Goal: Task Accomplishment & Management: Use online tool/utility

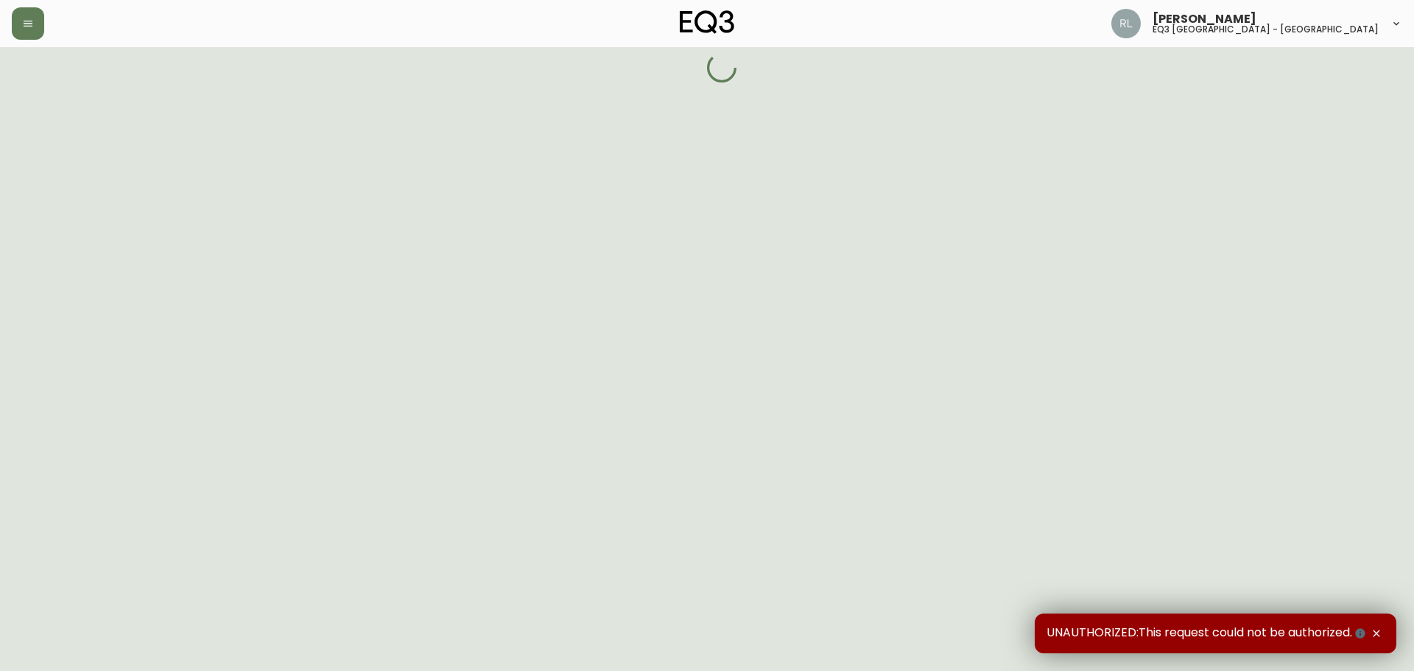
click at [1379, 636] on icon "button" at bounding box center [1377, 634] width 12 height 12
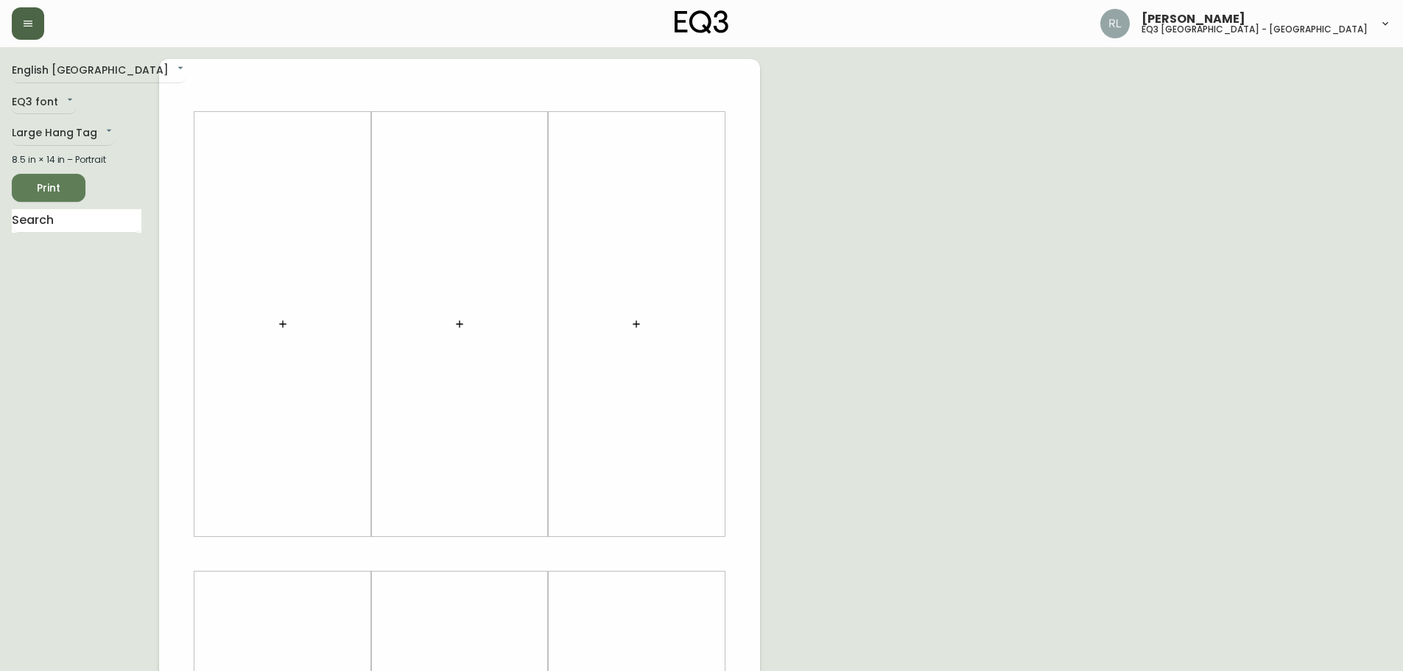
click at [35, 29] on button "button" at bounding box center [28, 23] width 32 height 32
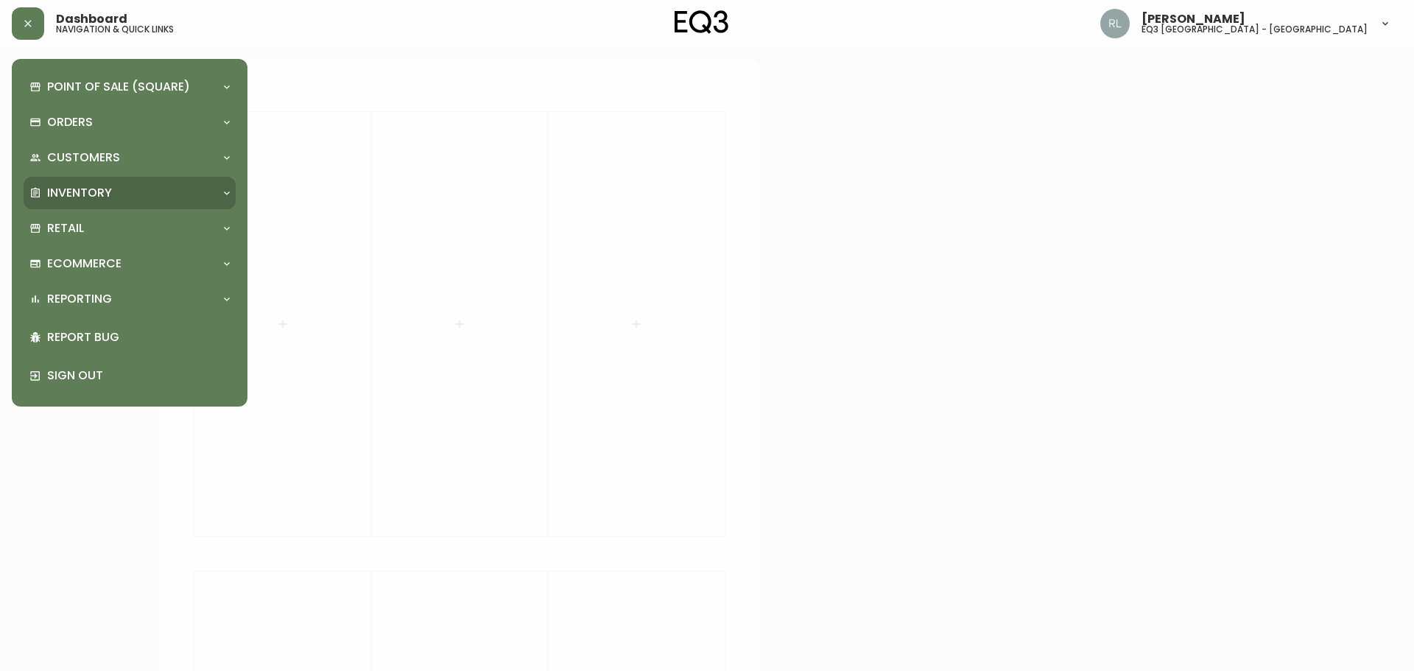
click at [82, 187] on p "Inventory" at bounding box center [79, 193] width 65 height 16
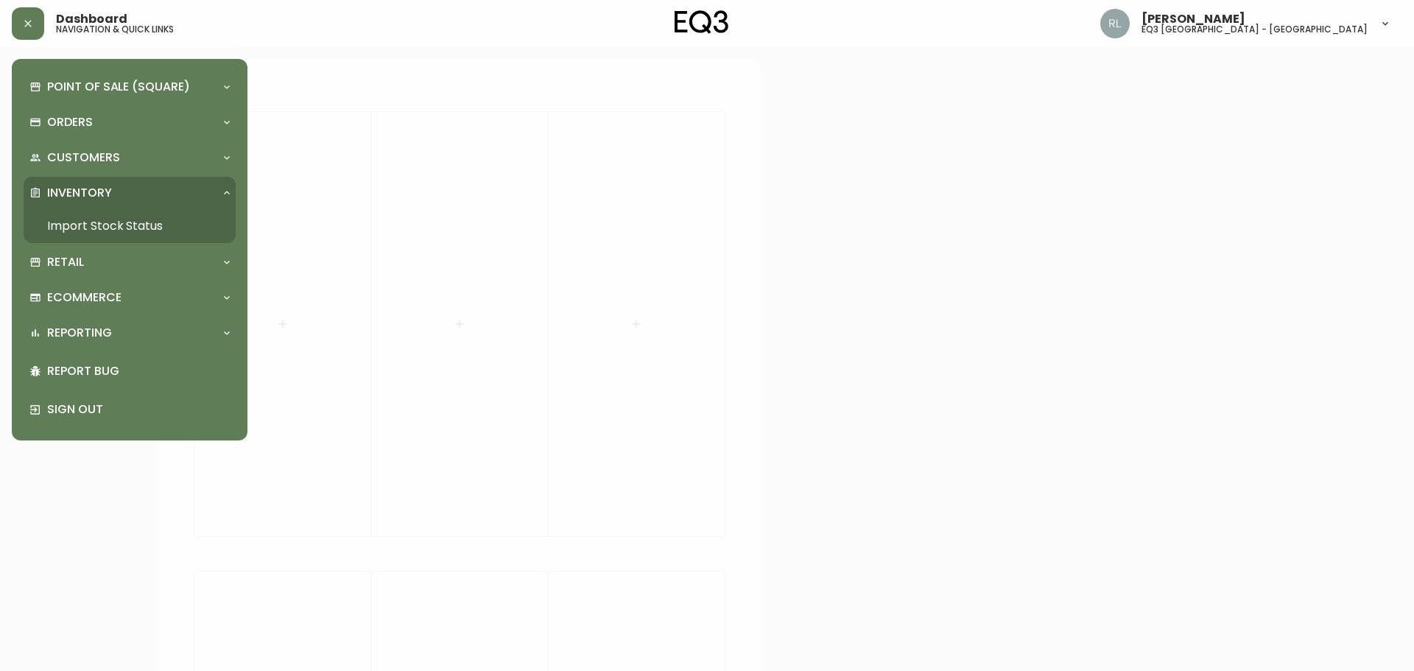
click at [94, 222] on link "Import Stock Status" at bounding box center [130, 226] width 212 height 34
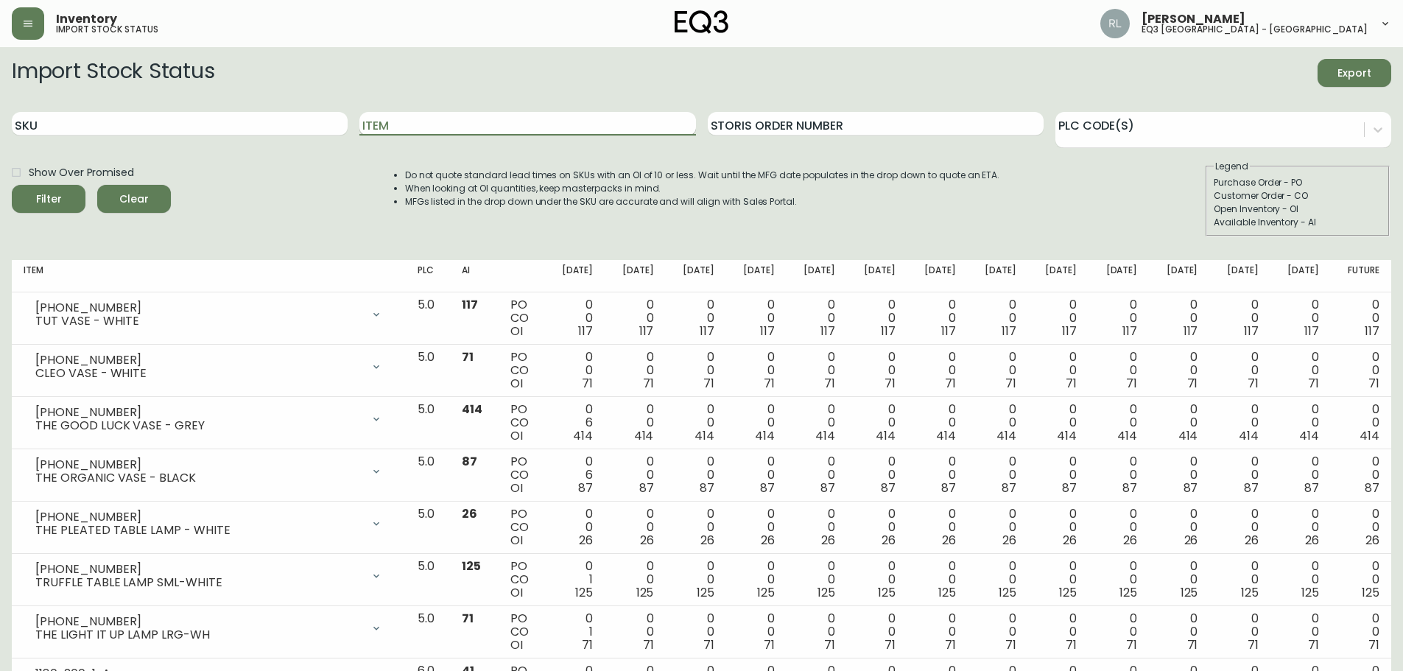
click at [402, 120] on input "Item" at bounding box center [527, 124] width 336 height 24
click at [264, 123] on input "SKU" at bounding box center [180, 124] width 336 height 24
paste input "[PHONE_NUMBER]"
click at [12, 185] on button "Filter" at bounding box center [49, 199] width 74 height 28
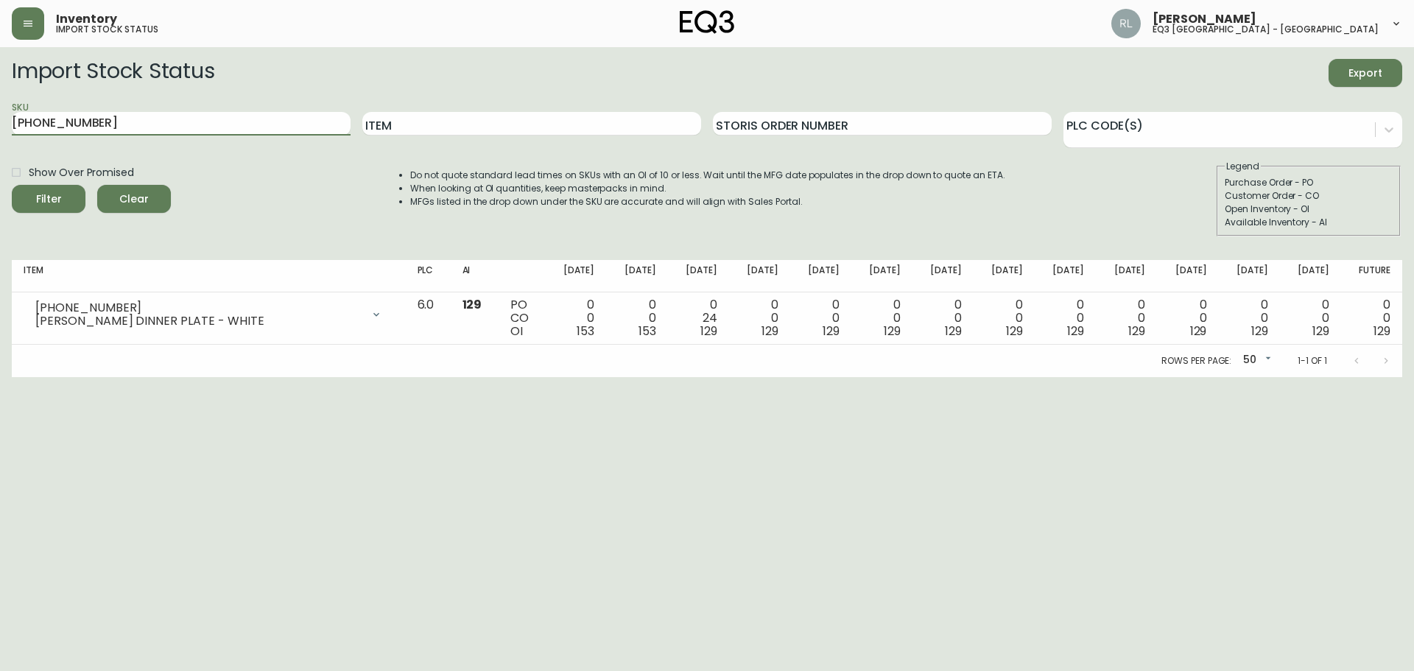
drag, startPoint x: 19, startPoint y: 130, endPoint x: 10, endPoint y: 94, distance: 36.4
click at [0, 120] on main "Import Stock Status Export SKU [PHONE_NUMBER] Item Storis Order Number PLC Code…" at bounding box center [707, 212] width 1414 height 330
paste input "737"
click at [12, 185] on button "Filter" at bounding box center [49, 199] width 74 height 28
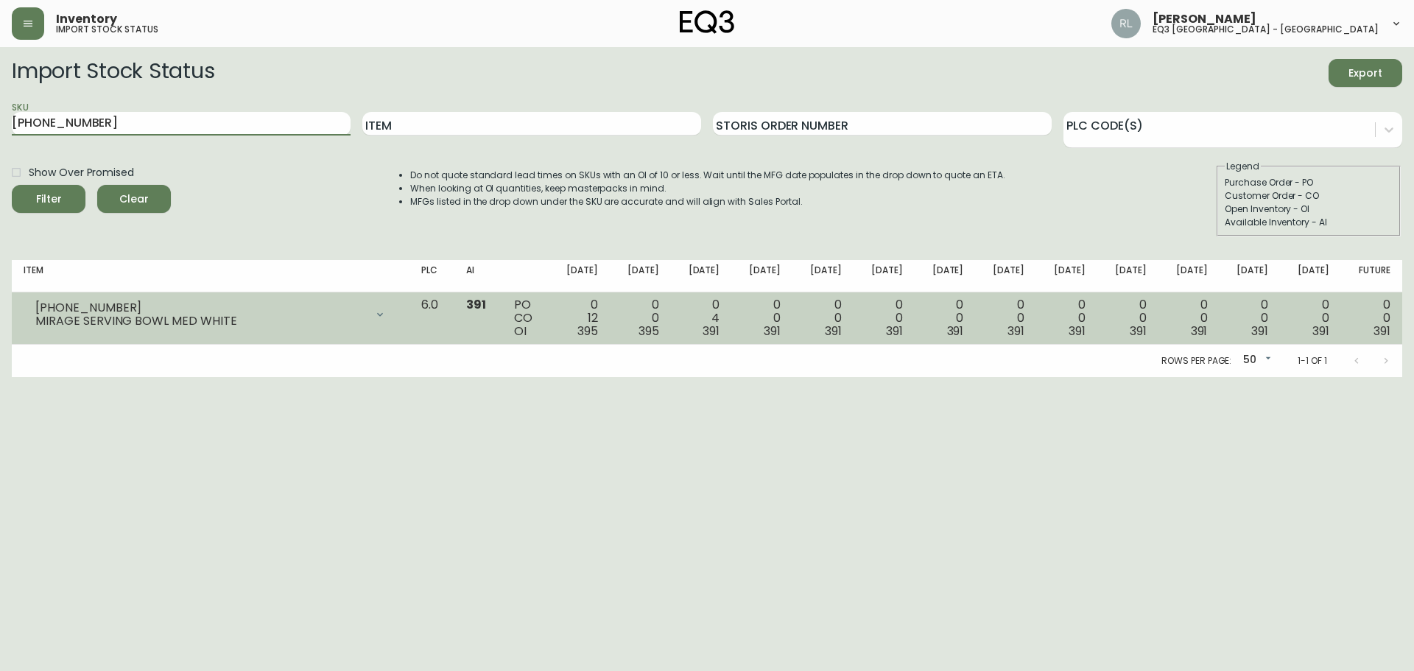
click at [386, 312] on icon at bounding box center [380, 315] width 12 height 12
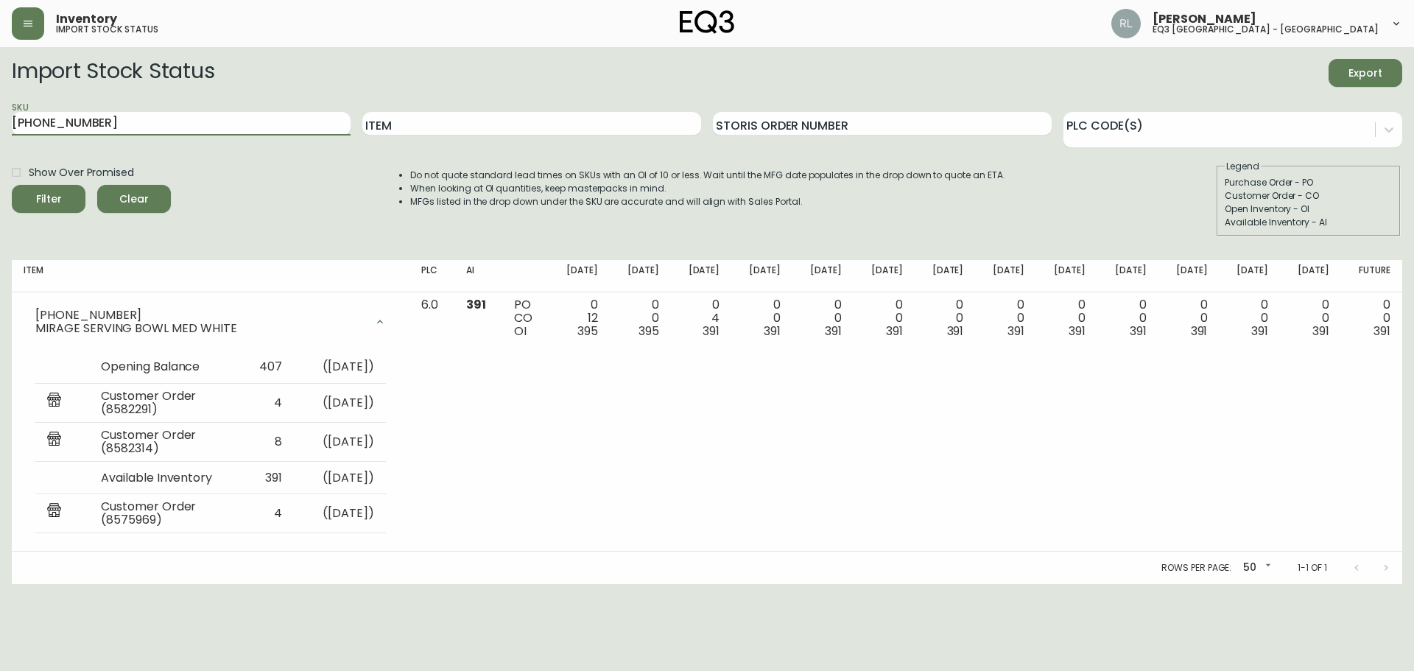
drag, startPoint x: 170, startPoint y: 117, endPoint x: 0, endPoint y: 77, distance: 174.7
click at [0, 77] on main "Import Stock Status Export SKU [PHONE_NUMBER] Item Storis Order Number PLC Code…" at bounding box center [707, 315] width 1414 height 537
paste input "72-1"
click at [12, 185] on button "Filter" at bounding box center [49, 199] width 74 height 28
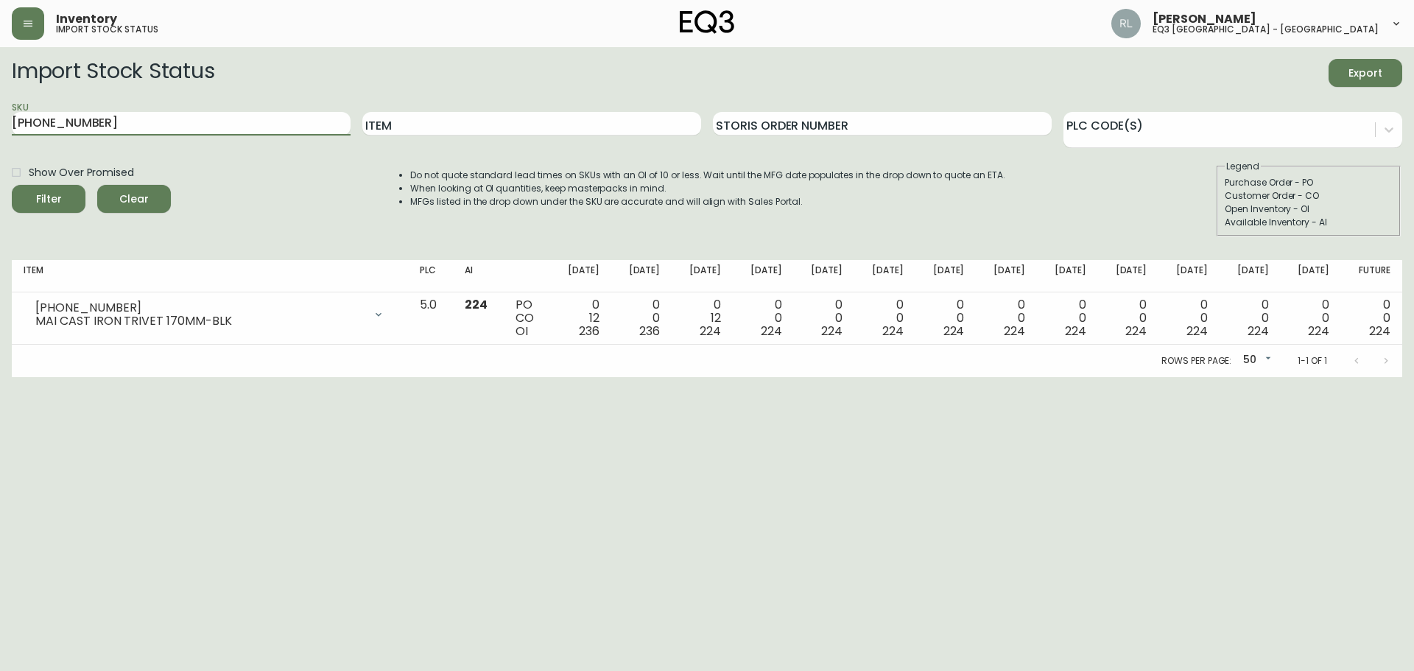
drag, startPoint x: 169, startPoint y: 124, endPoint x: 13, endPoint y: 141, distance: 157.8
click at [0, 135] on main "Import Stock Status Export SKU [PHONE_NUMBER] Item Storis Order Number PLC Code…" at bounding box center [707, 212] width 1414 height 330
paste input "30-632-0"
click at [12, 185] on button "Filter" at bounding box center [49, 199] width 74 height 28
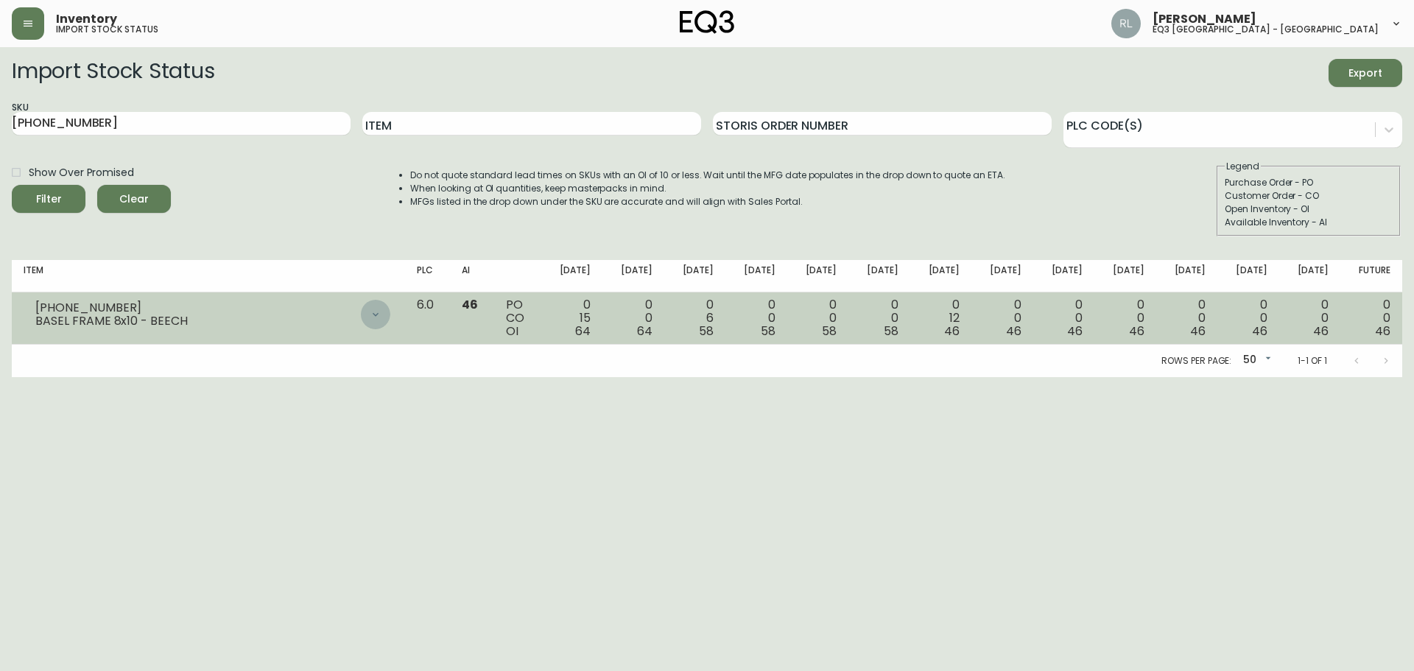
click at [382, 320] on icon at bounding box center [376, 315] width 12 height 12
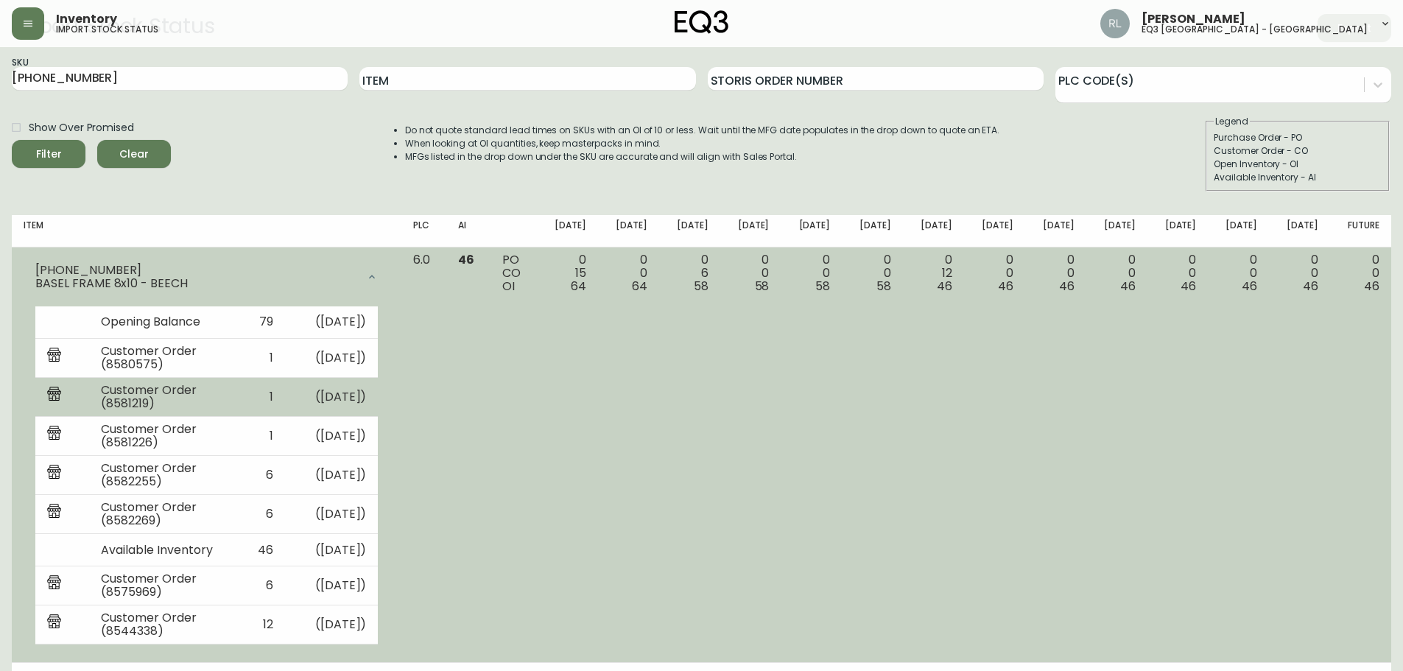
scroll to position [69, 0]
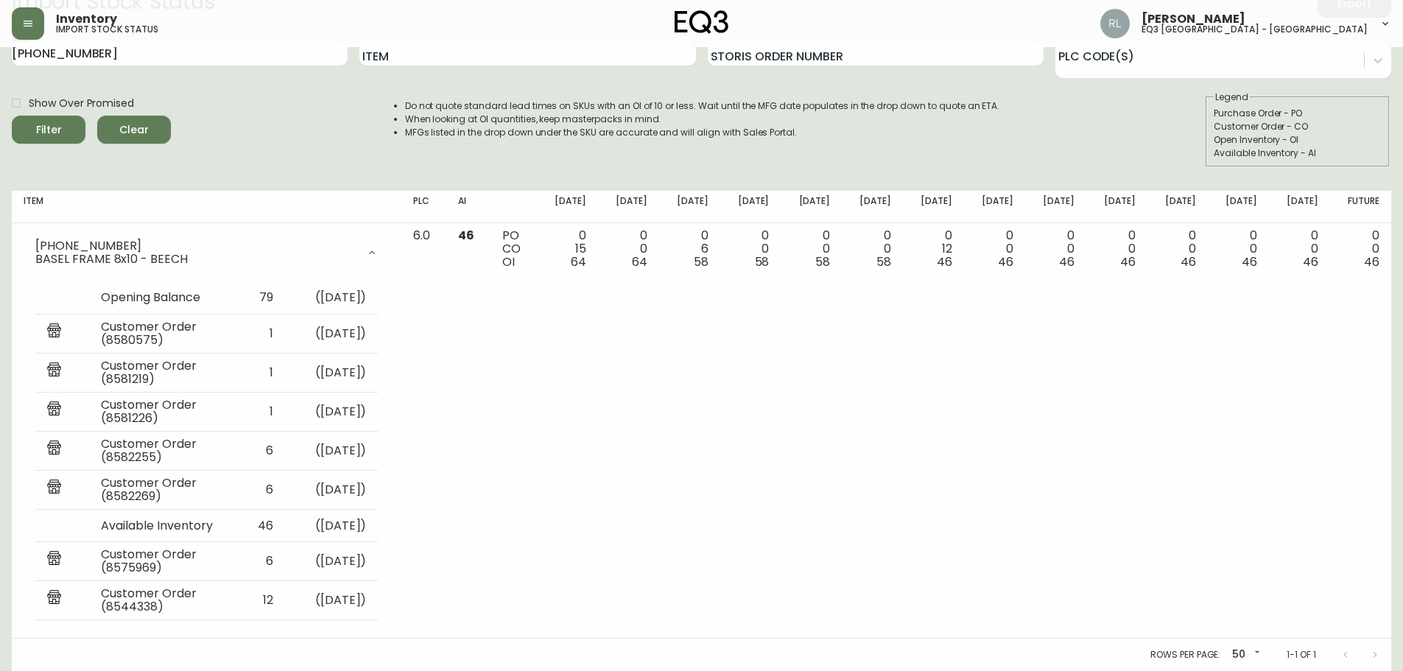
click at [0, 48] on main "Import Stock Status Export SKU [PHONE_NUMBER] Item Storis Order Number PLC Code…" at bounding box center [701, 324] width 1403 height 693
paste input "4"
click at [12, 116] on button "Filter" at bounding box center [49, 130] width 74 height 28
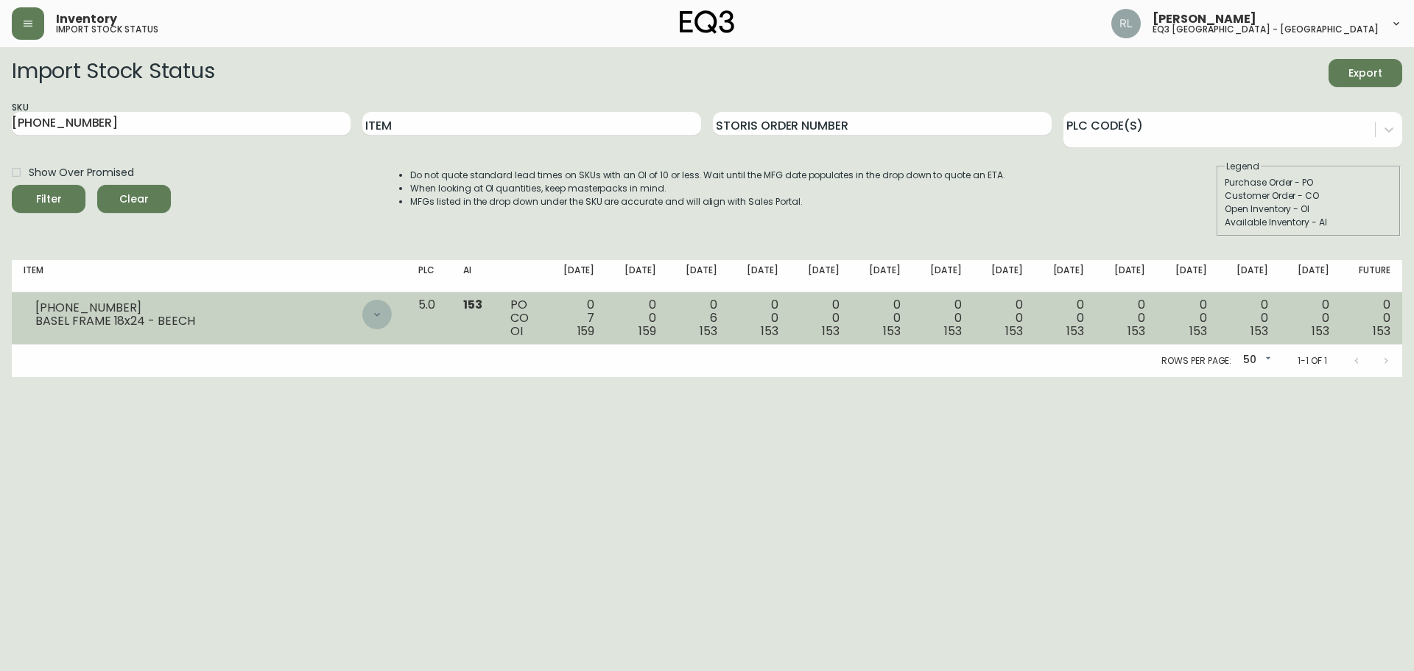
click at [380, 314] on icon at bounding box center [377, 314] width 6 height 4
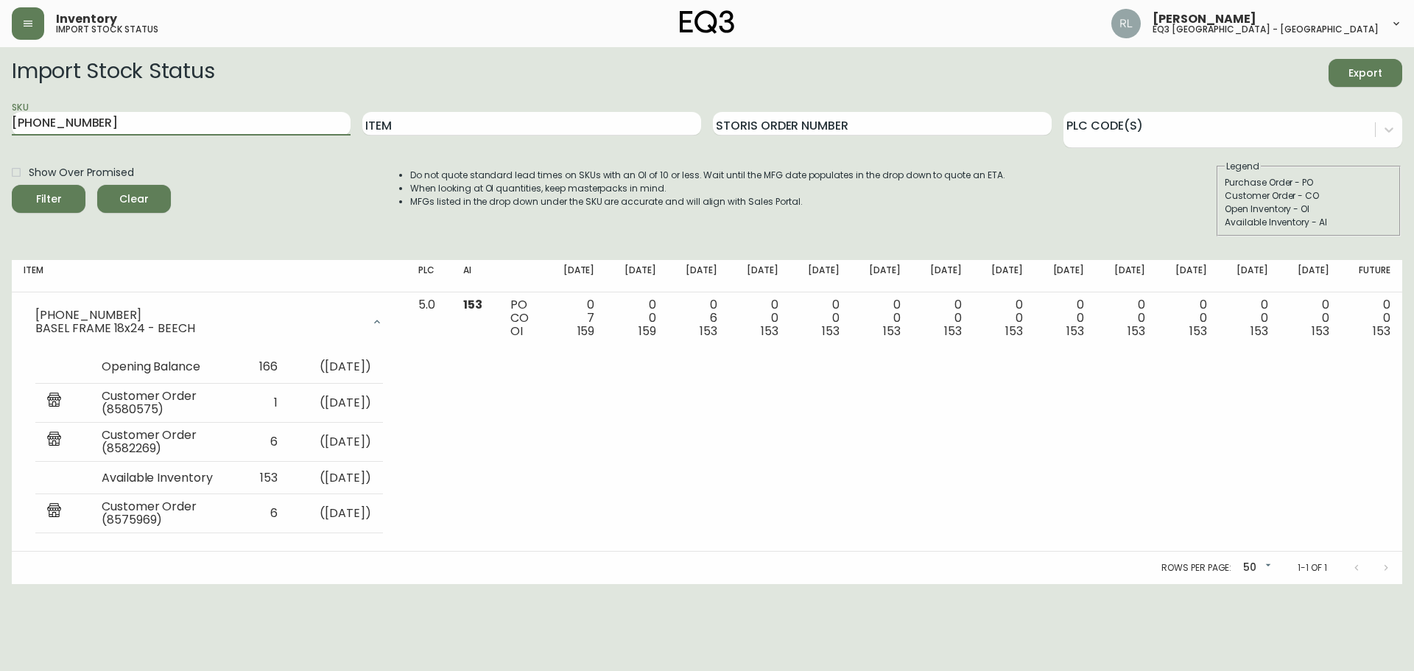
drag, startPoint x: 223, startPoint y: 116, endPoint x: 0, endPoint y: 121, distance: 223.2
click at [0, 132] on main "Import Stock Status Export SKU [PHONE_NUMBER] Item Storis Order Number PLC Code…" at bounding box center [707, 315] width 1414 height 537
paste input "8"
click at [12, 185] on button "Filter" at bounding box center [49, 199] width 74 height 28
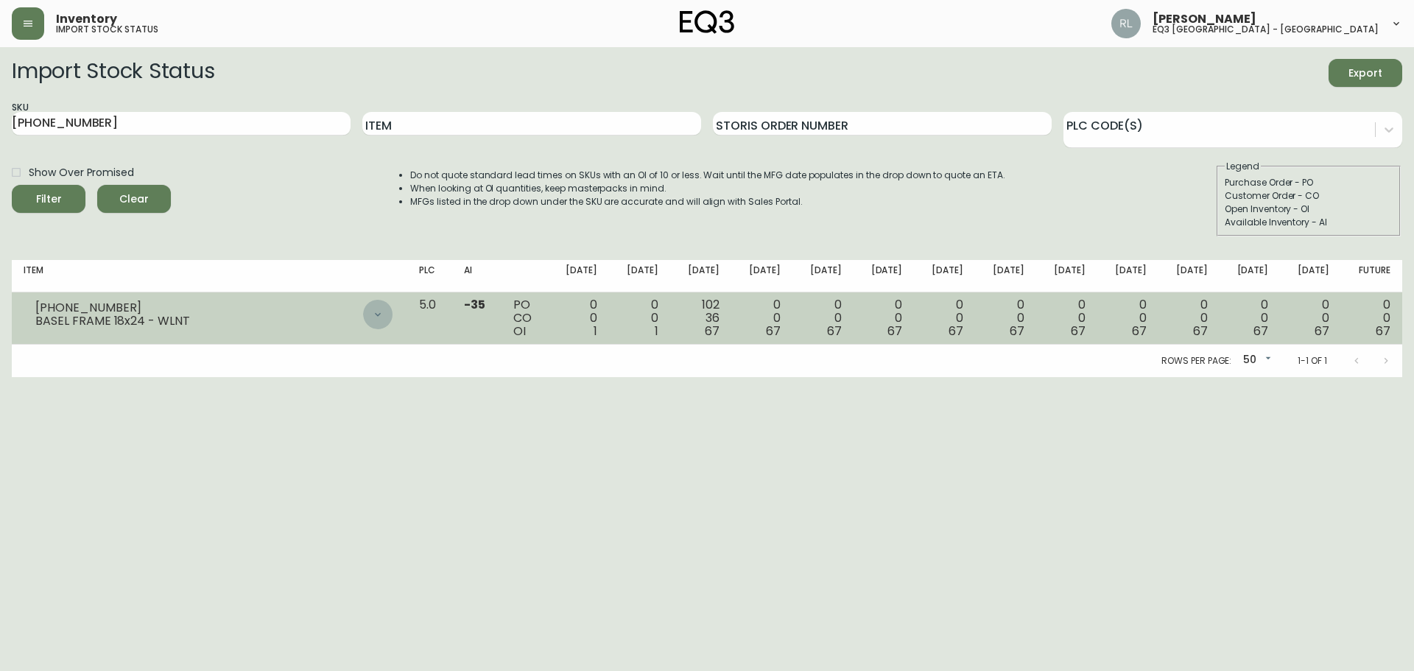
click at [384, 312] on icon at bounding box center [378, 315] width 12 height 12
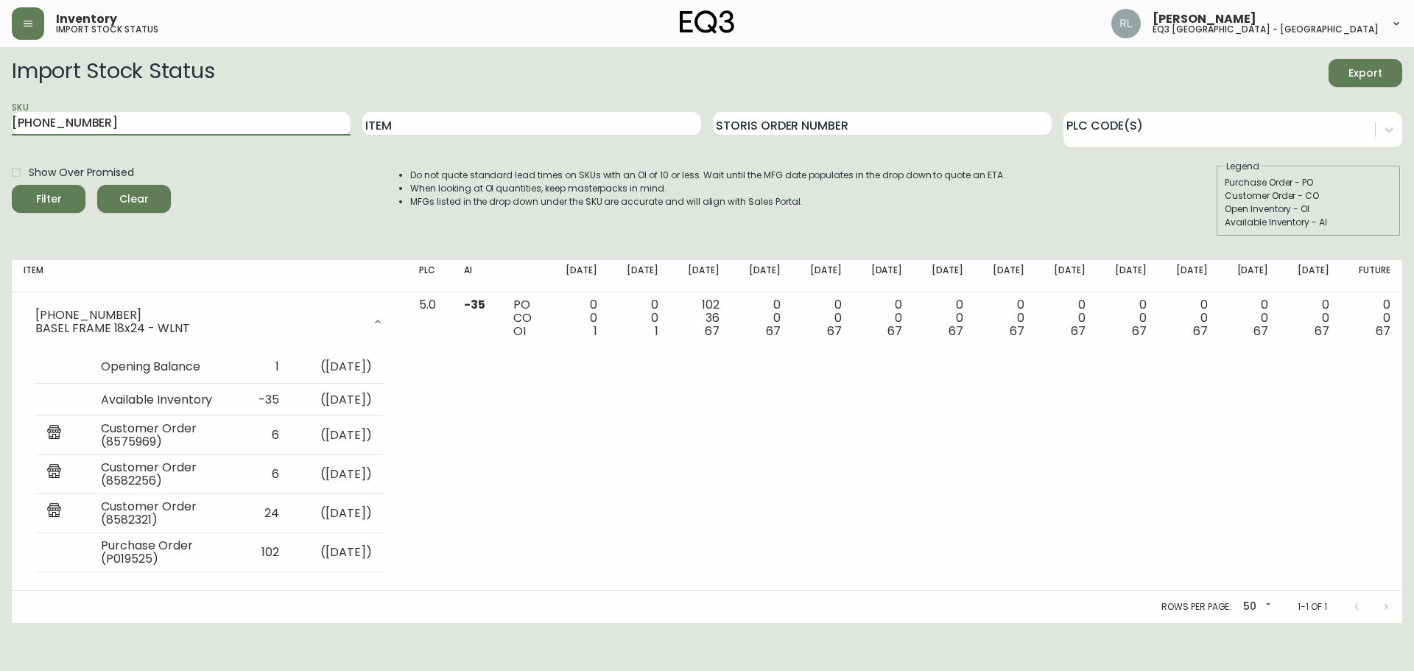
drag, startPoint x: 147, startPoint y: 124, endPoint x: 0, endPoint y: 122, distance: 146.6
click at [0, 122] on main "Import Stock Status Export SKU [PHONE_NUMBER] Item Storis Order Number PLC Code…" at bounding box center [707, 335] width 1414 height 576
paste input "80-199-0"
click at [12, 185] on button "Filter" at bounding box center [49, 199] width 74 height 28
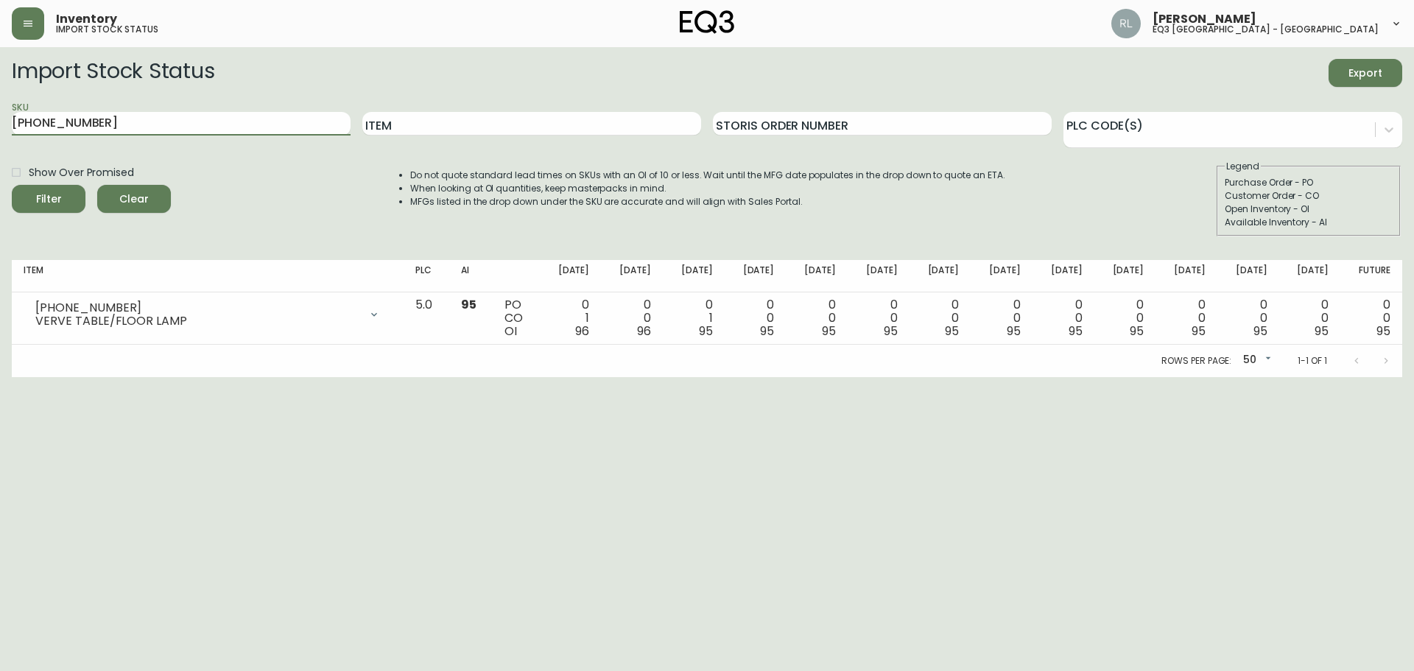
drag, startPoint x: 166, startPoint y: 119, endPoint x: 0, endPoint y: 88, distance: 168.5
click at [0, 136] on main "Import Stock Status Export SKU [PHONE_NUMBER] Item Storis Order Number PLC Code…" at bounding box center [707, 212] width 1414 height 330
paste input "280-1"
click at [12, 185] on button "Filter" at bounding box center [49, 199] width 74 height 28
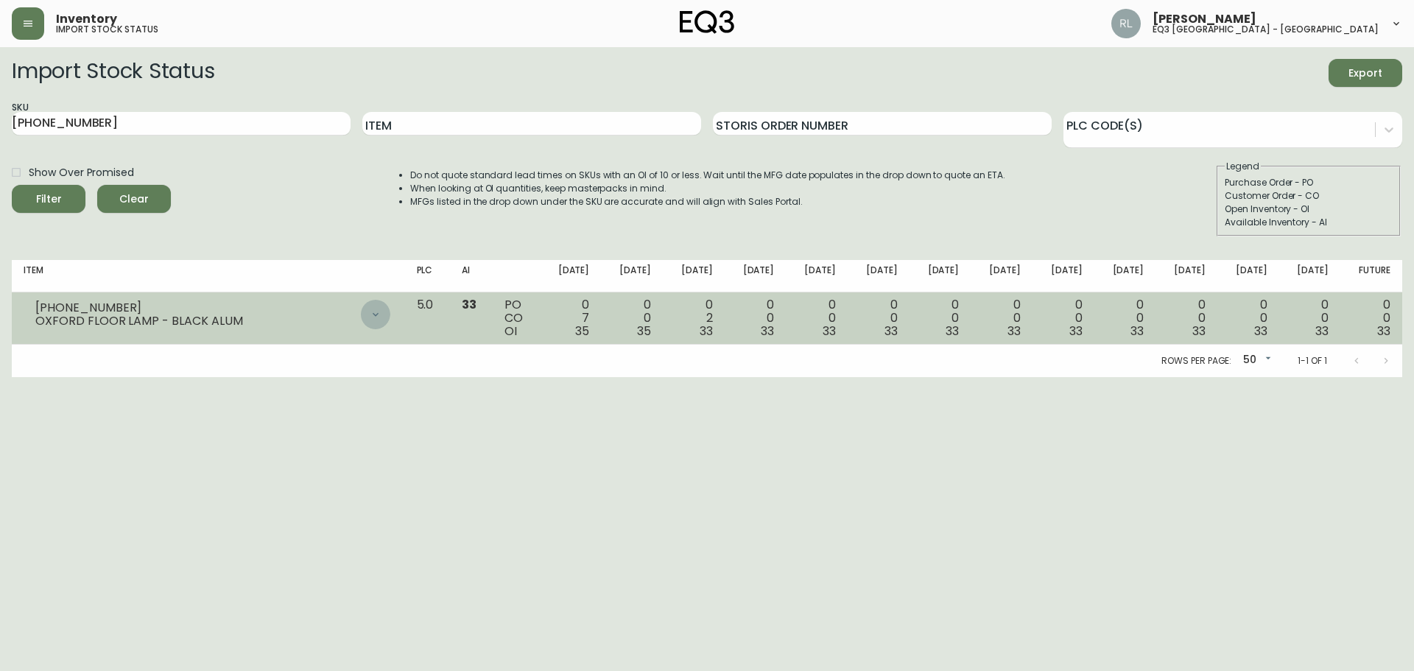
click at [382, 309] on icon at bounding box center [376, 315] width 12 height 12
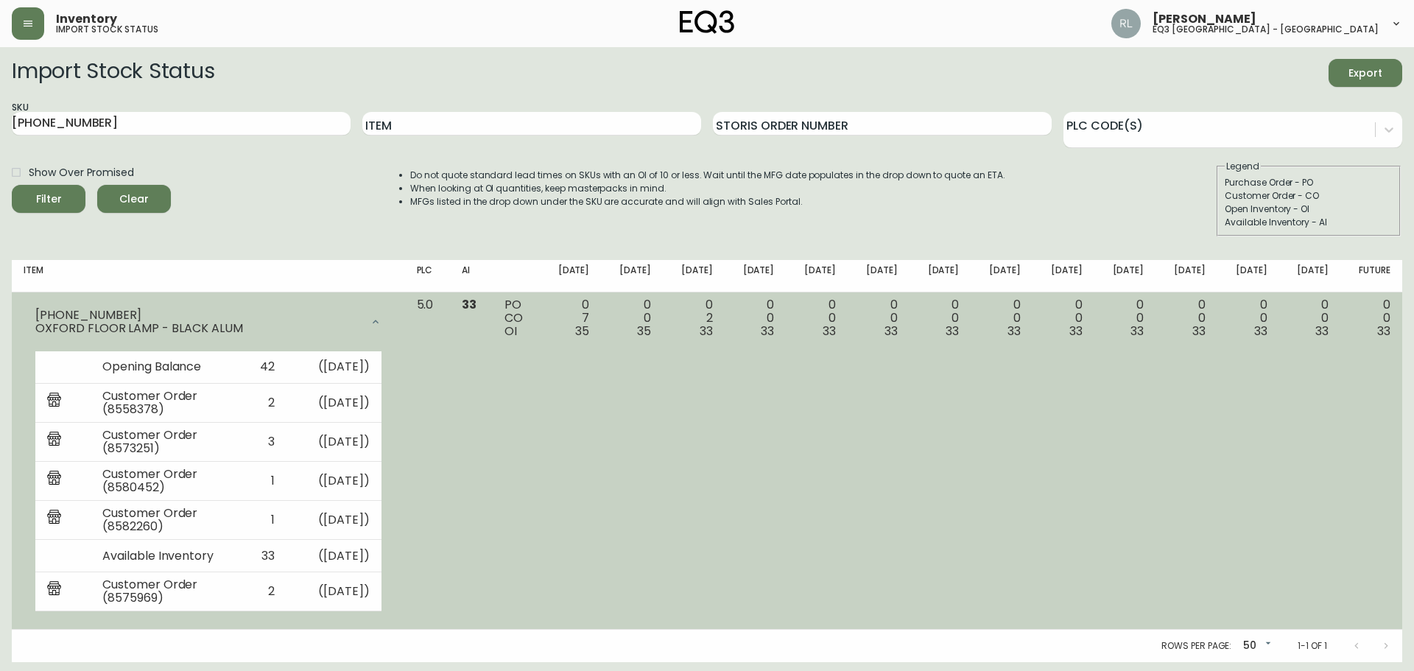
click at [390, 310] on div at bounding box center [375, 321] width 29 height 29
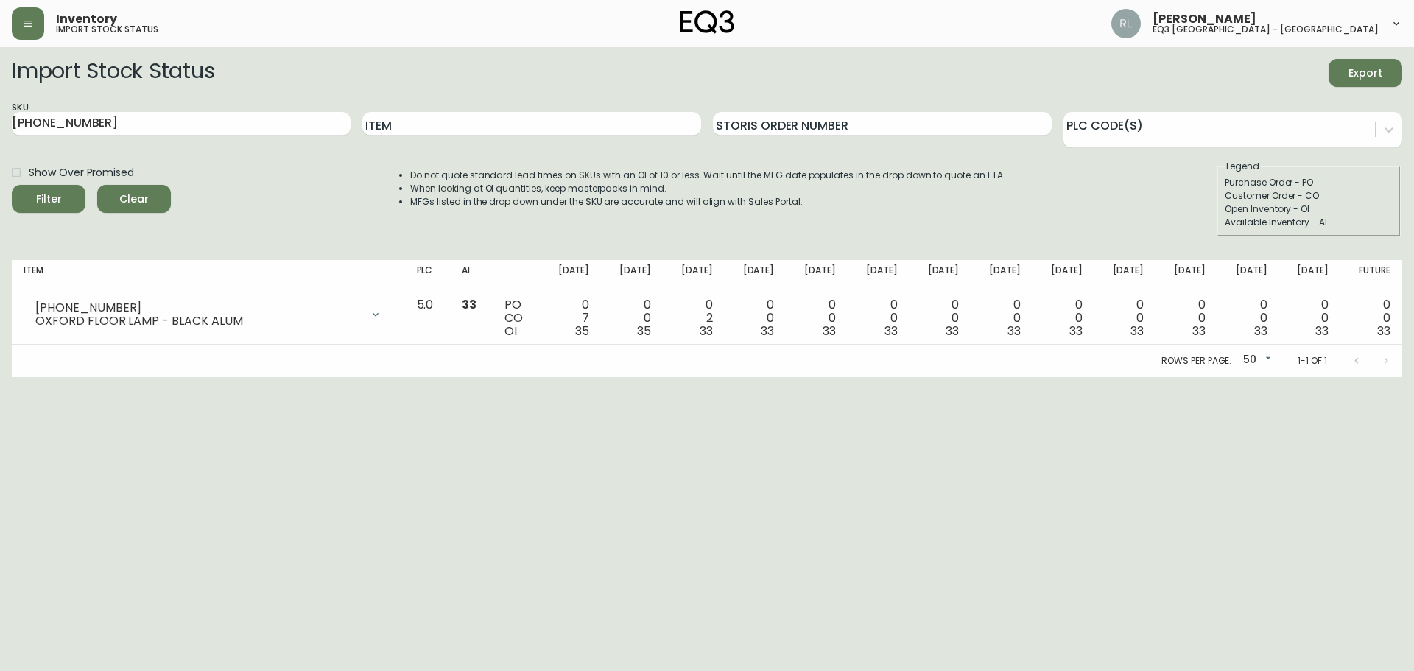
drag, startPoint x: 155, startPoint y: 129, endPoint x: 0, endPoint y: 139, distance: 155.0
click at [0, 139] on main "Import Stock Status Export SKU [PHONE_NUMBER] Item Storis Order Number PLC Code…" at bounding box center [707, 212] width 1414 height 330
paste input "3315"
click at [12, 185] on button "Filter" at bounding box center [49, 199] width 74 height 28
drag, startPoint x: 256, startPoint y: 116, endPoint x: 18, endPoint y: 108, distance: 238.1
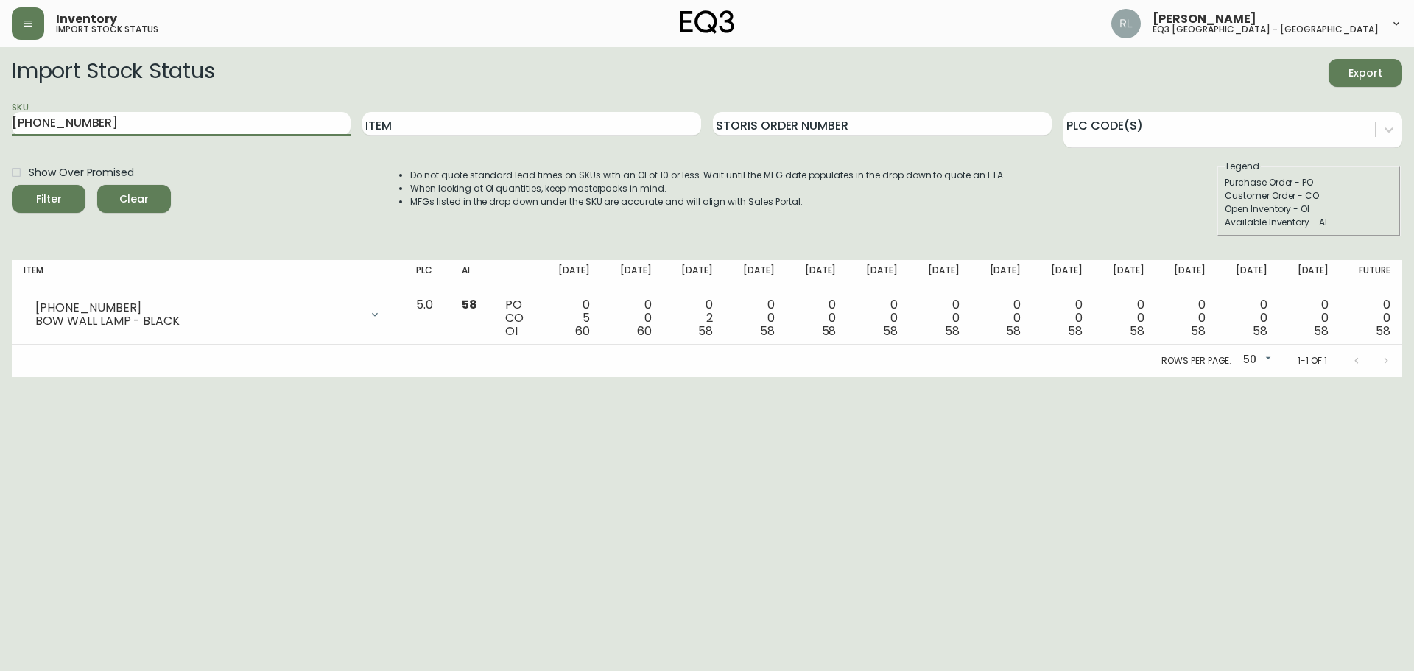
click at [0, 132] on main "Import Stock Status Export SKU [PHONE_NUMBER] Item Storis Order Number PLC Code…" at bounding box center [707, 212] width 1414 height 330
paste input "230-6"
type input "[PHONE_NUMBER]"
click at [12, 185] on button "Filter" at bounding box center [49, 199] width 74 height 28
